Goal: Check status: Check status

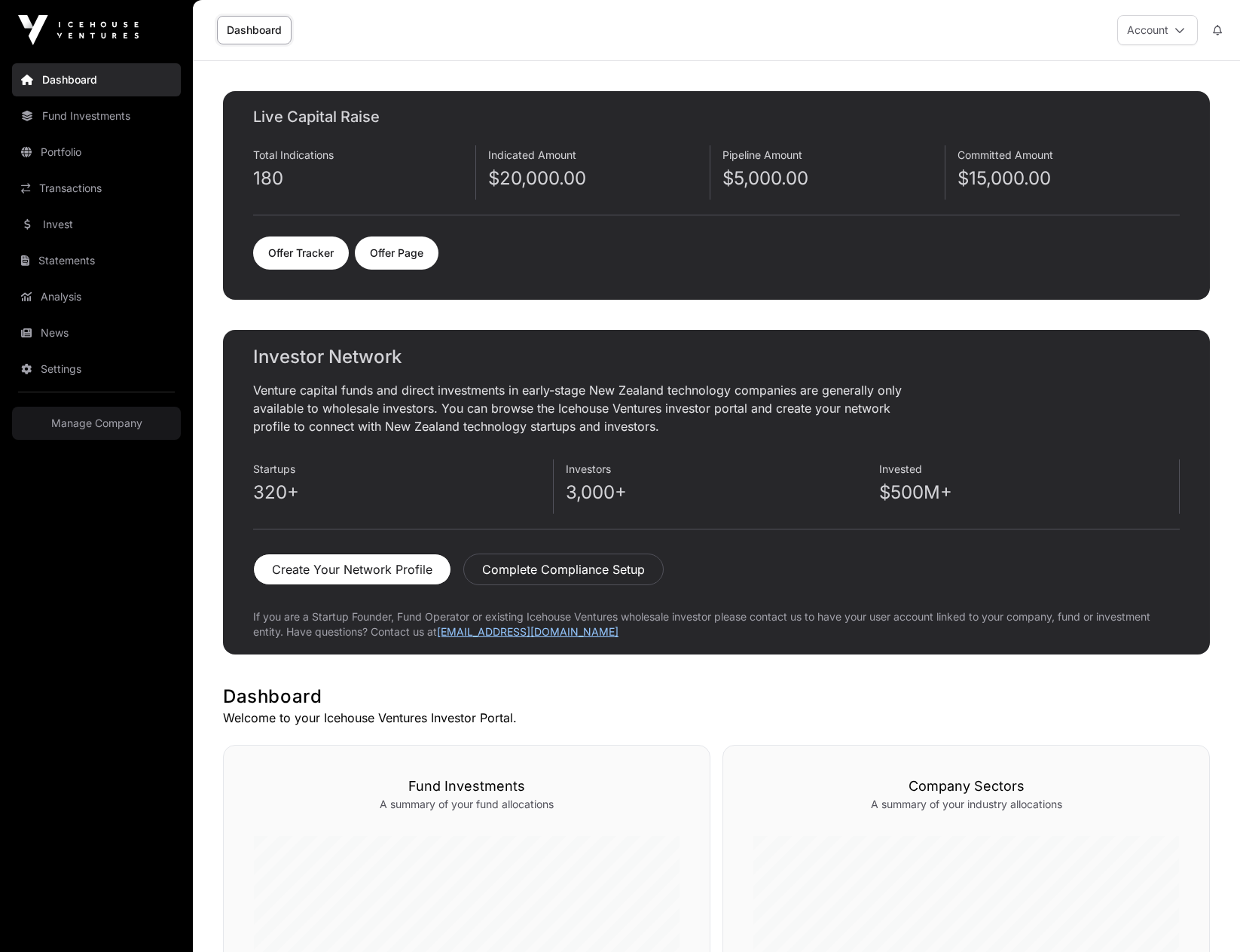
click at [600, 191] on div "Indicated Amount $20,000.00" at bounding box center [600, 172] width 223 height 54
click at [293, 252] on link "Offer Tracker" at bounding box center [301, 253] width 95 height 33
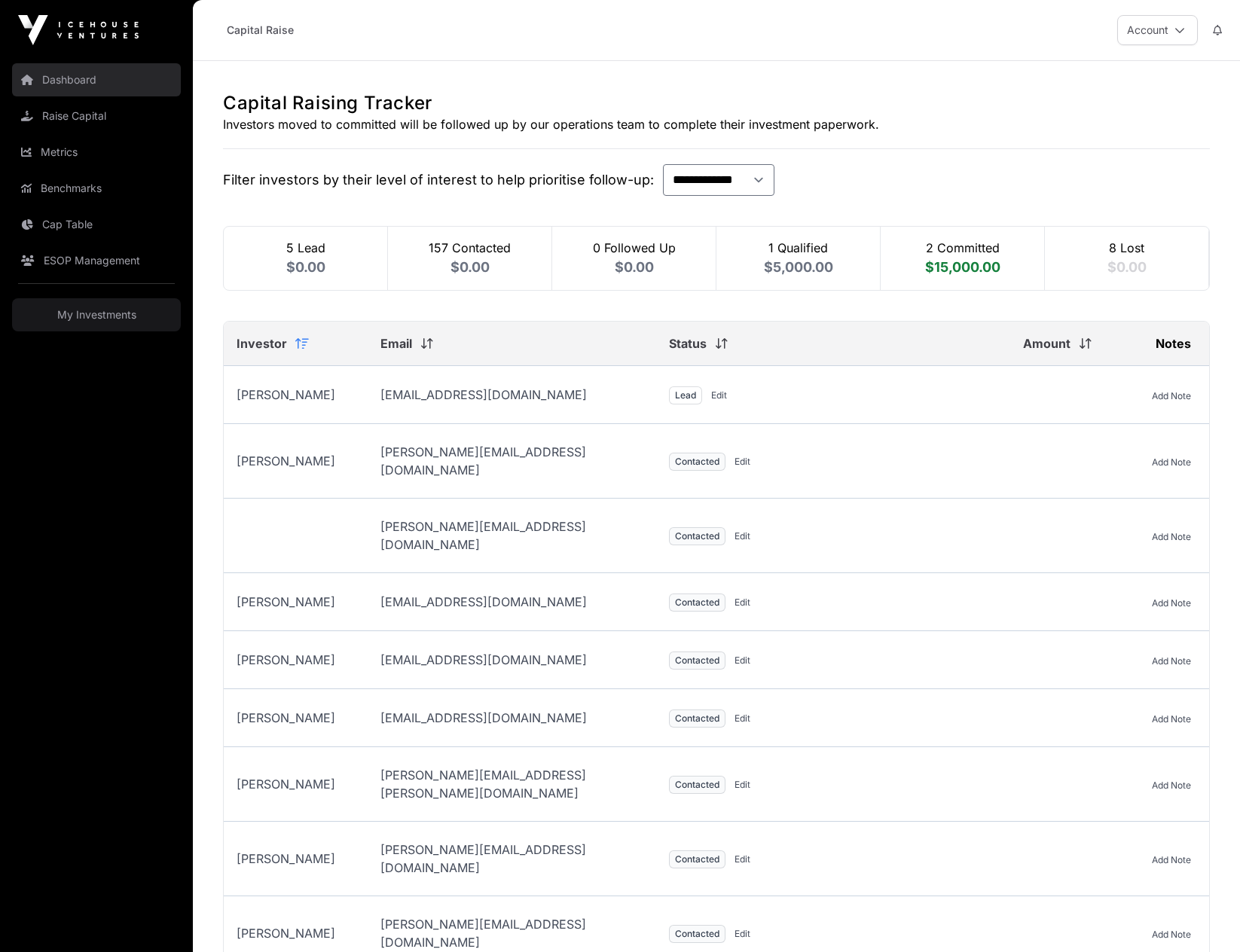
click at [64, 83] on link "Dashboard" at bounding box center [96, 80] width 168 height 33
click at [65, 72] on link "Dashboard" at bounding box center [96, 80] width 168 height 33
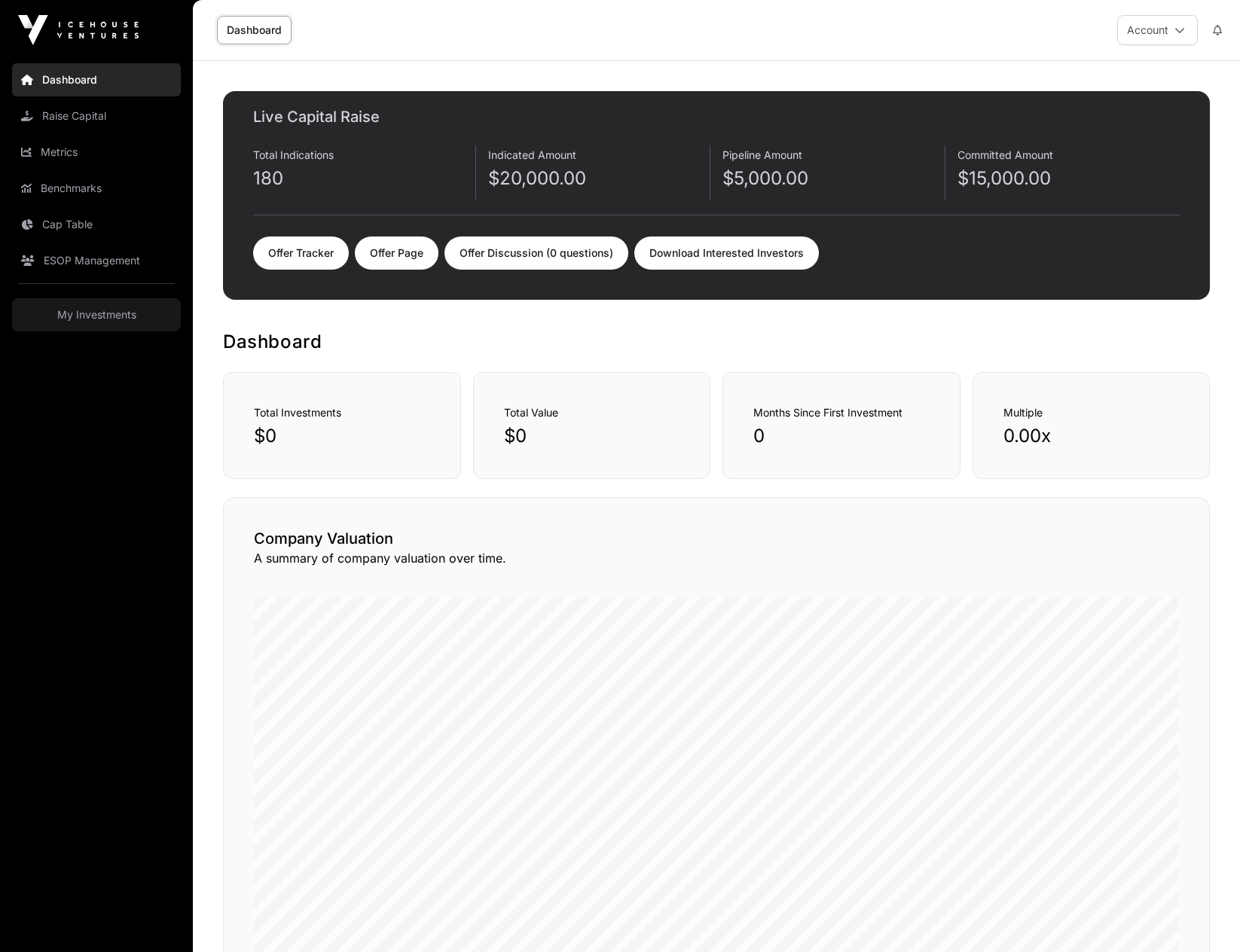
click at [458, 83] on main "Live Capital Raise Total Indications 180 Indicated Amount $20,000.00 Pipeline A…" at bounding box center [717, 655] width 1047 height 1188
drag, startPoint x: 250, startPoint y: 176, endPoint x: 300, endPoint y: 175, distance: 50.0
click at [300, 175] on div "Live Capital Raise Total Indications 180 Indicated Amount $20,000.00 Pipeline A…" at bounding box center [717, 195] width 987 height 209
click at [298, 176] on p "180" at bounding box center [365, 179] width 222 height 24
click at [729, 88] on main "Live Capital Raise Total Indications 180 Indicated Amount $20,000.00 Pipeline A…" at bounding box center [717, 655] width 1047 height 1188
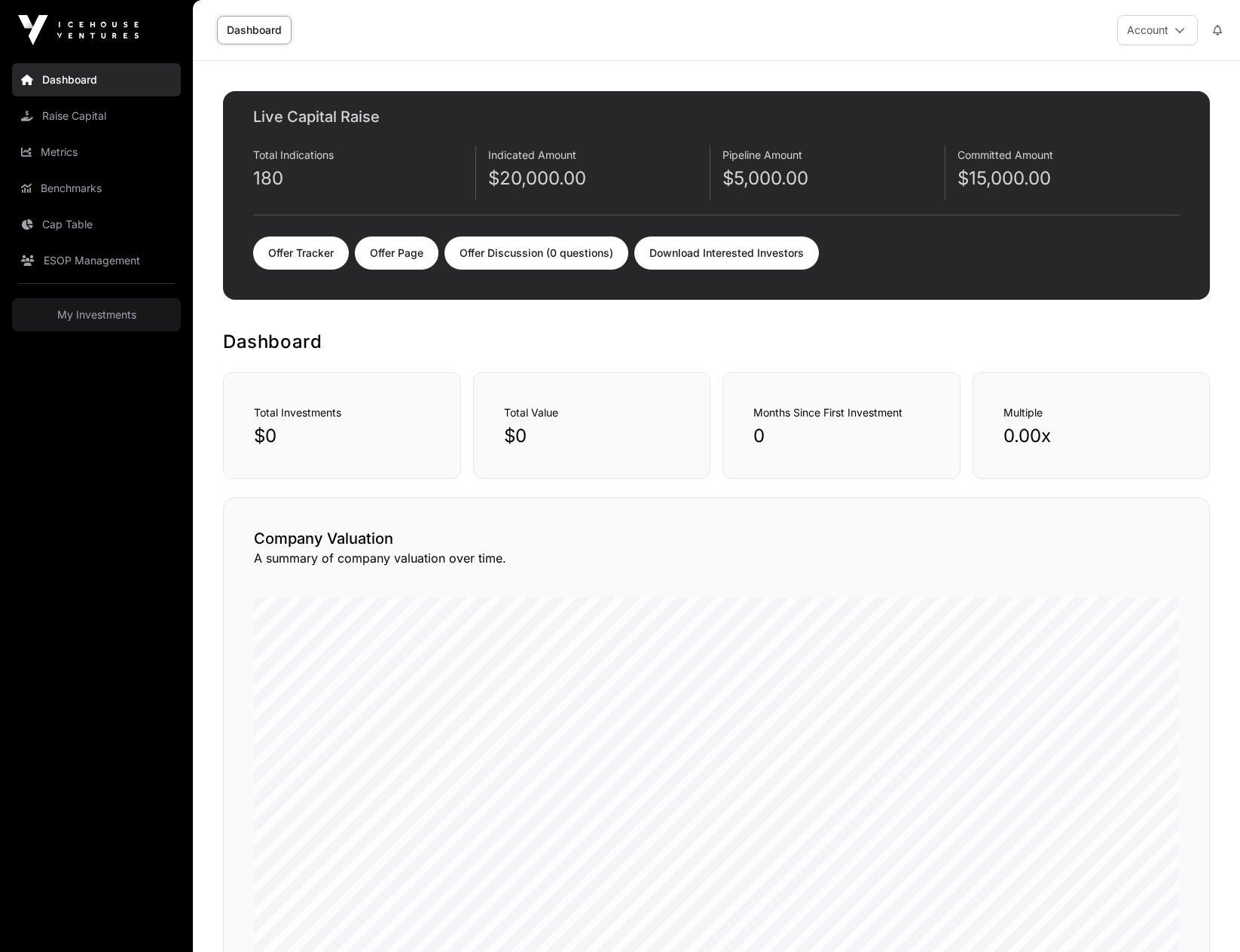
click at [168, 518] on nav "Dashboard Raise Capital Metrics Benchmarks Cap Table ESOP Management My Investm…" at bounding box center [96, 500] width 193 height 880
